Goal: Check status

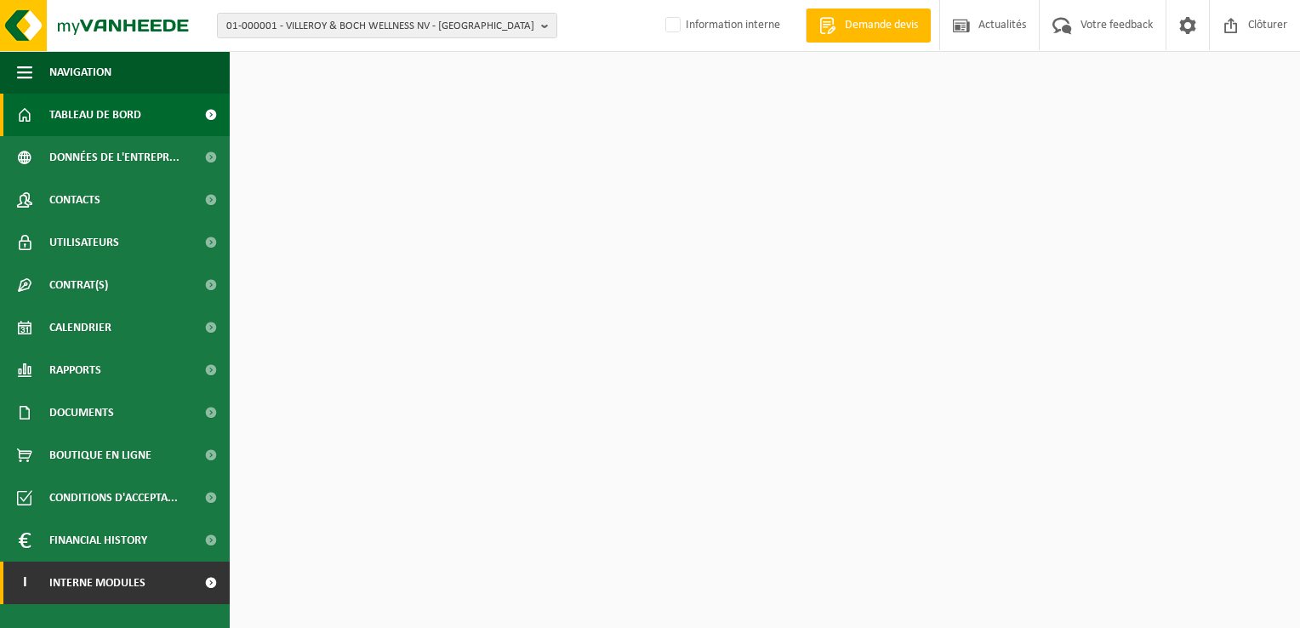
click at [99, 594] on span "Interne modules" at bounding box center [97, 582] width 96 height 43
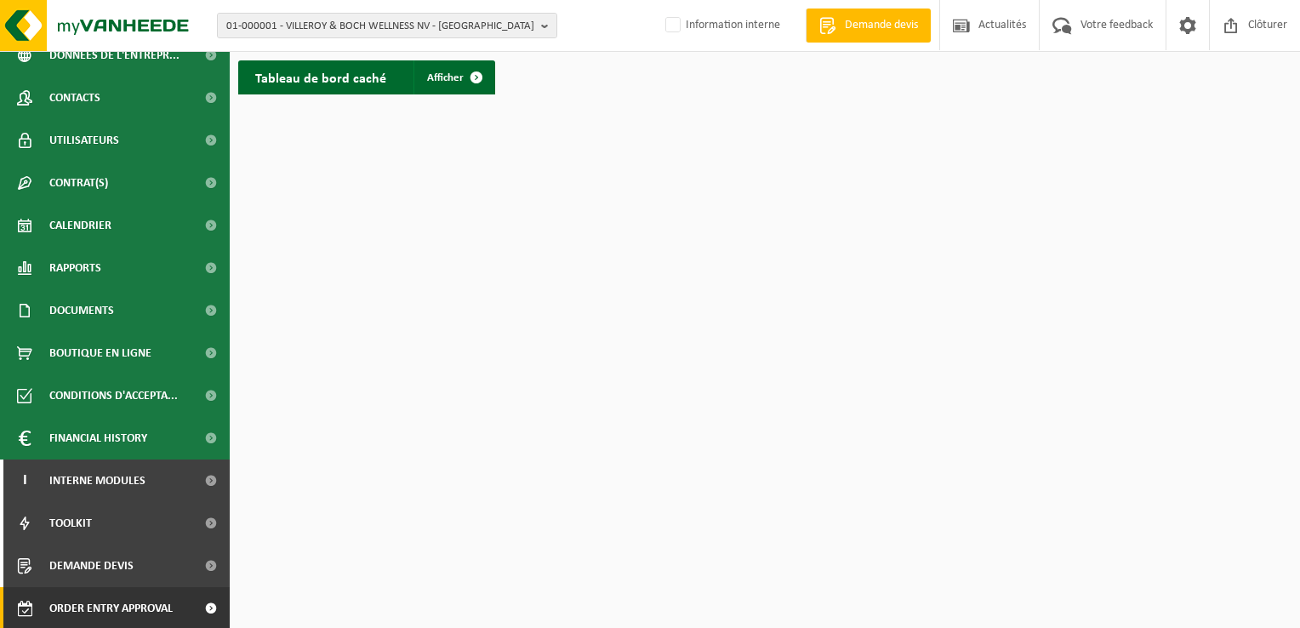
scroll to position [103, 0]
click at [105, 610] on span "Order entry approval" at bounding box center [110, 607] width 123 height 43
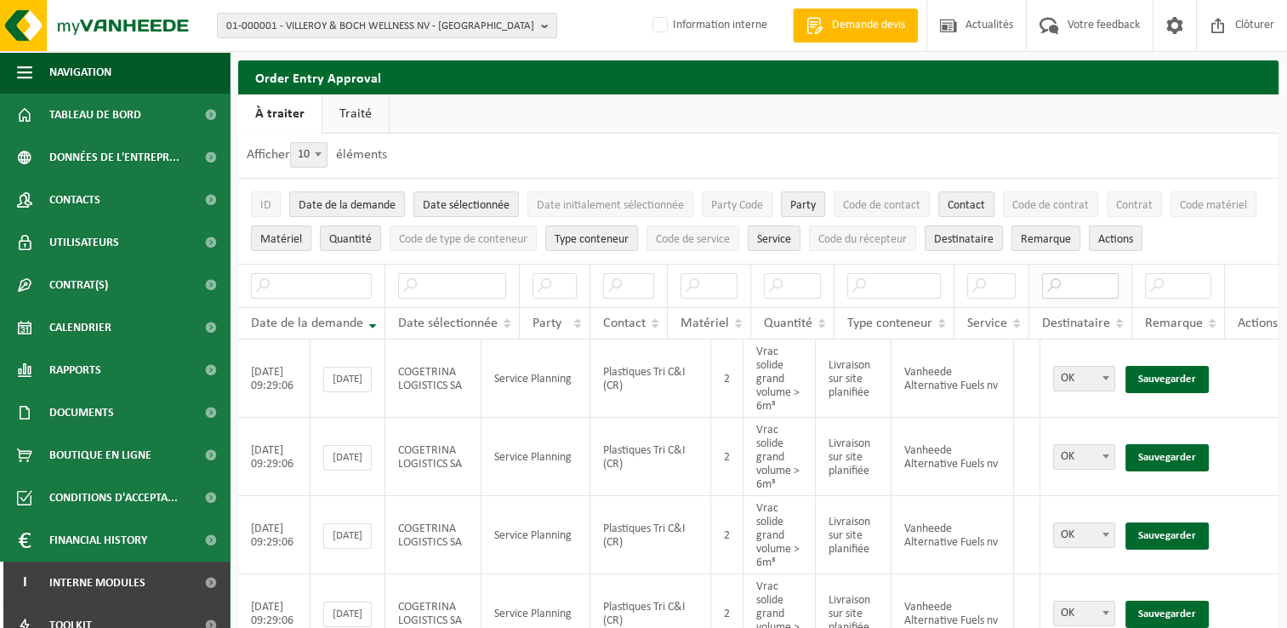
click at [1076, 292] on input "text" at bounding box center [1080, 286] width 77 height 26
type input "SAS"
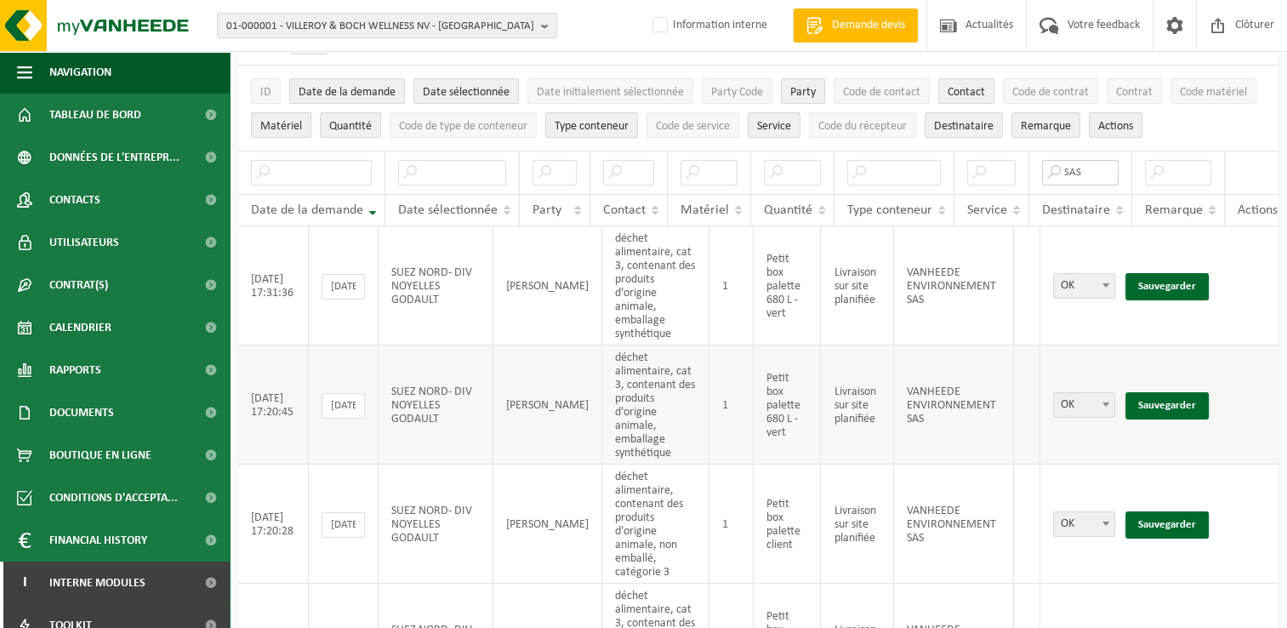
scroll to position [85, 0]
